Goal: Task Accomplishment & Management: Manage account settings

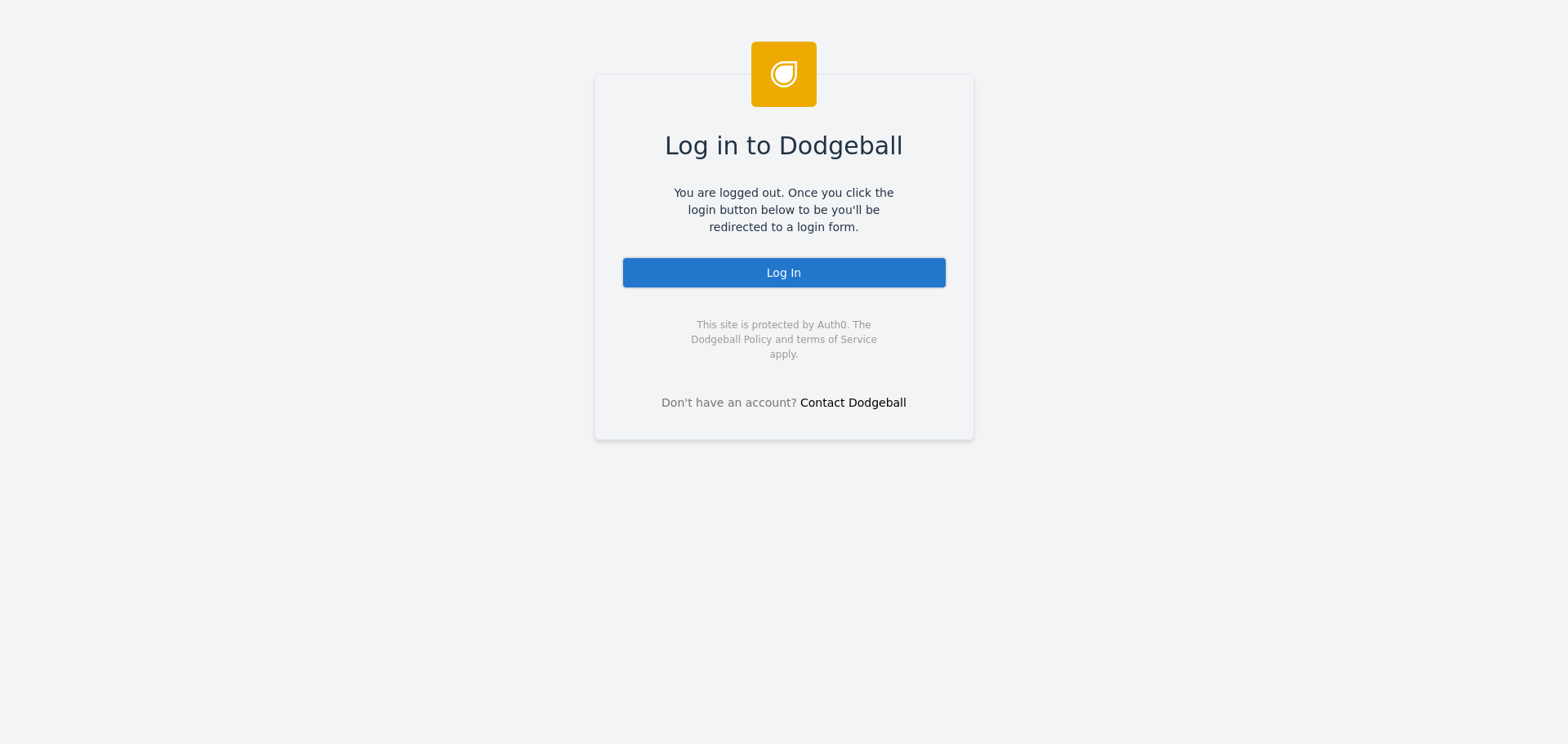
click at [703, 252] on div "Log in to Dodgeball You are logged out. Once you click the login button below t…" at bounding box center [784, 257] width 380 height 366
click at [698, 276] on div "Log In" at bounding box center [783, 273] width 325 height 33
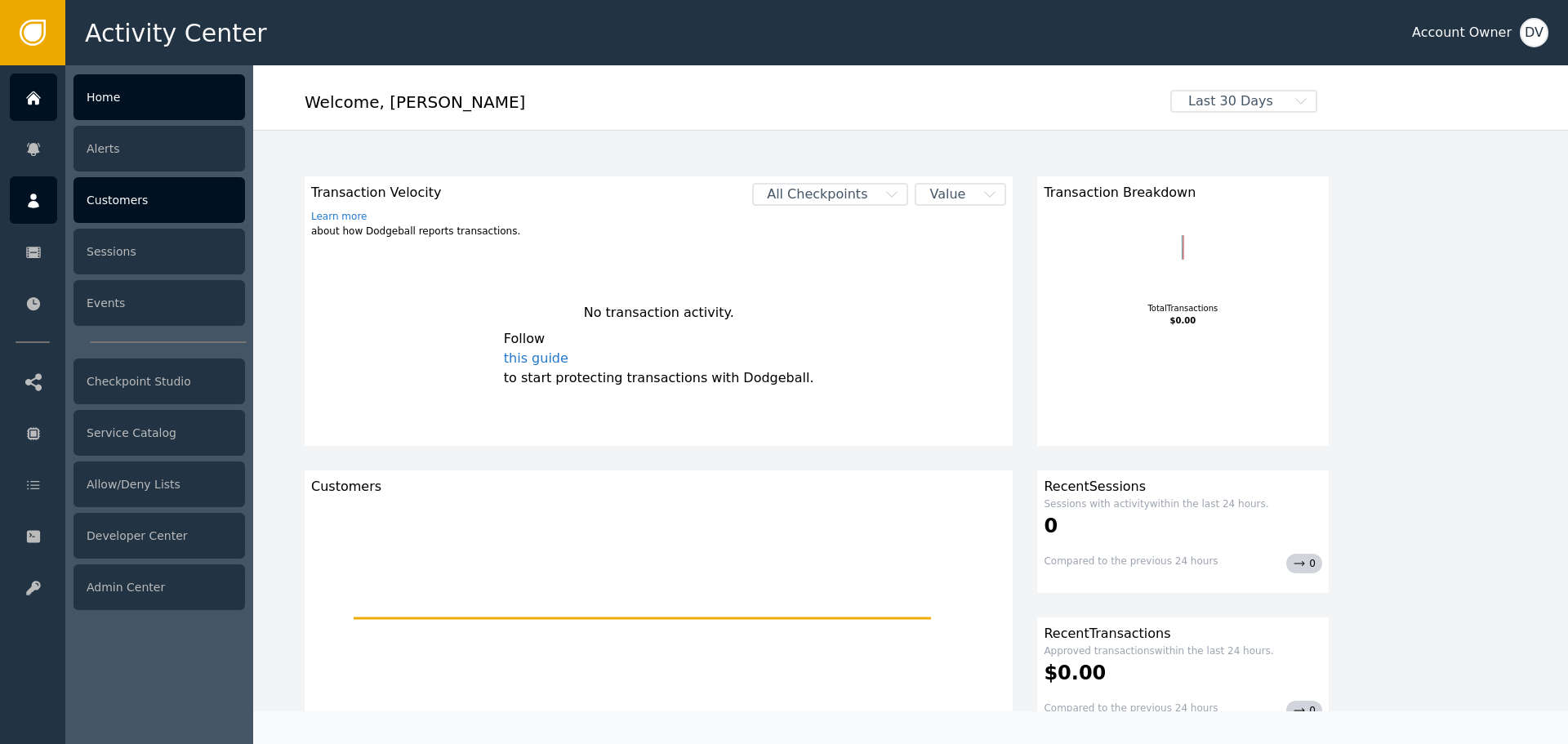
click at [113, 203] on div "Customers" at bounding box center [159, 200] width 171 height 46
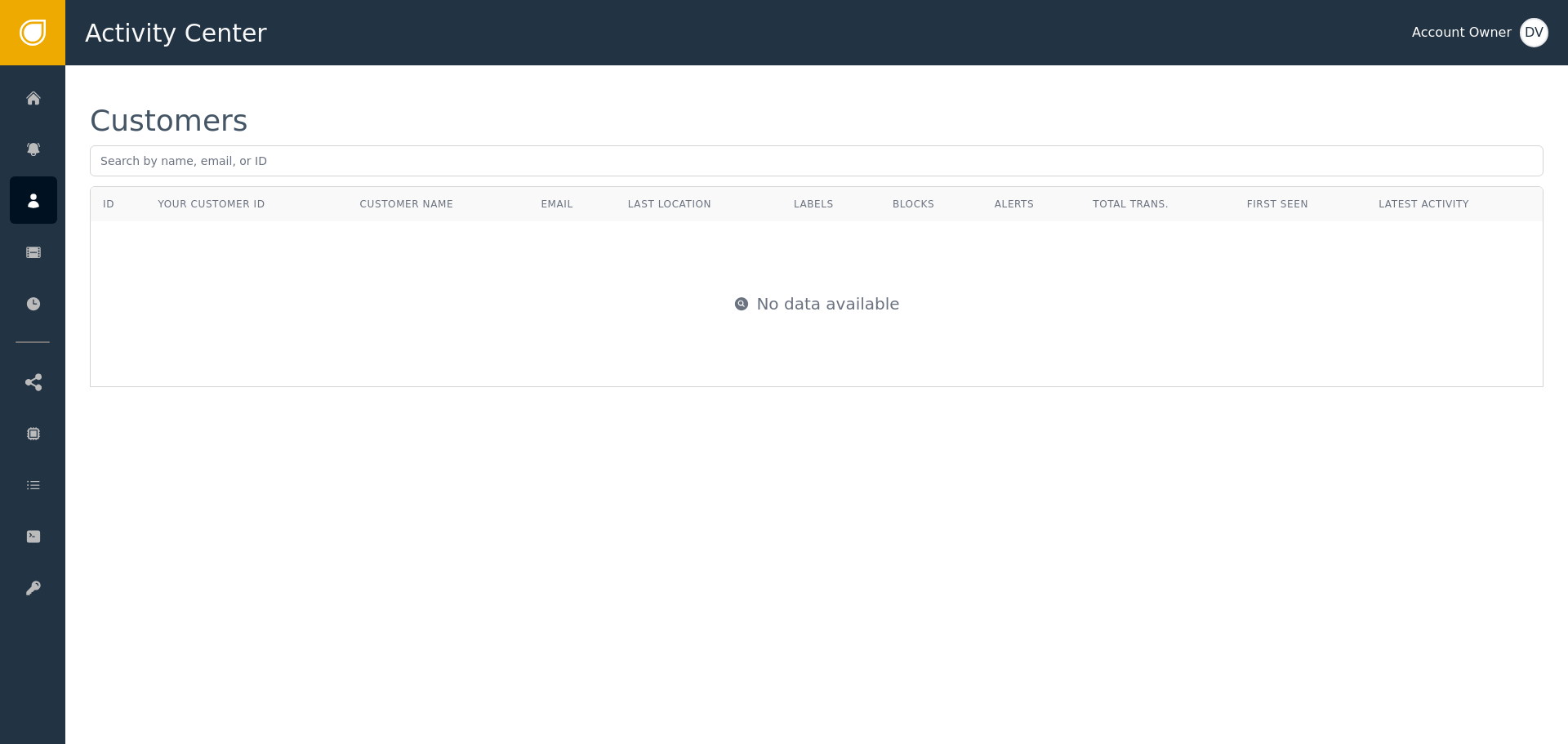
click at [1537, 33] on div "DV" at bounding box center [1533, 33] width 29 height 30
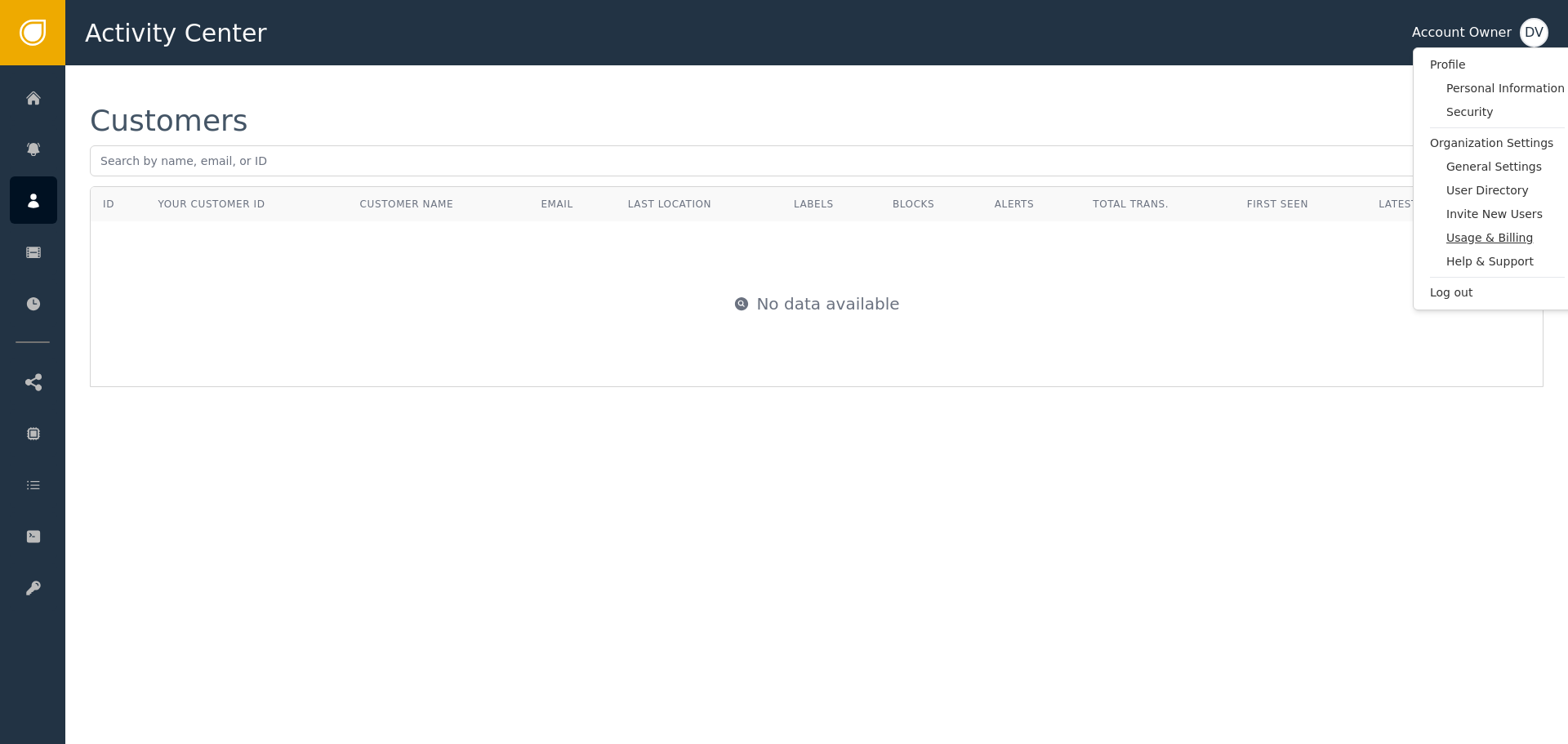
click at [1504, 241] on span "Usage & Billing" at bounding box center [1504, 238] width 118 height 17
